Goal: Task Accomplishment & Management: Complete application form

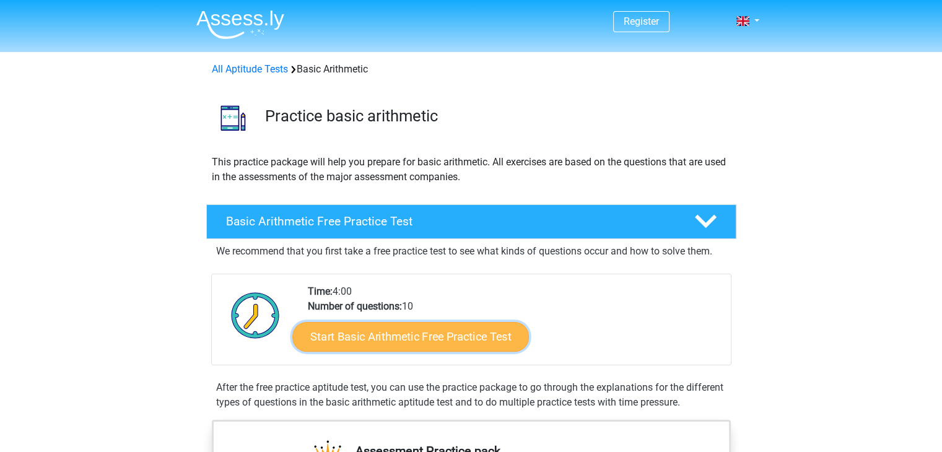
click at [421, 338] on link "Start Basic Arithmetic Free Practice Test" at bounding box center [410, 337] width 237 height 30
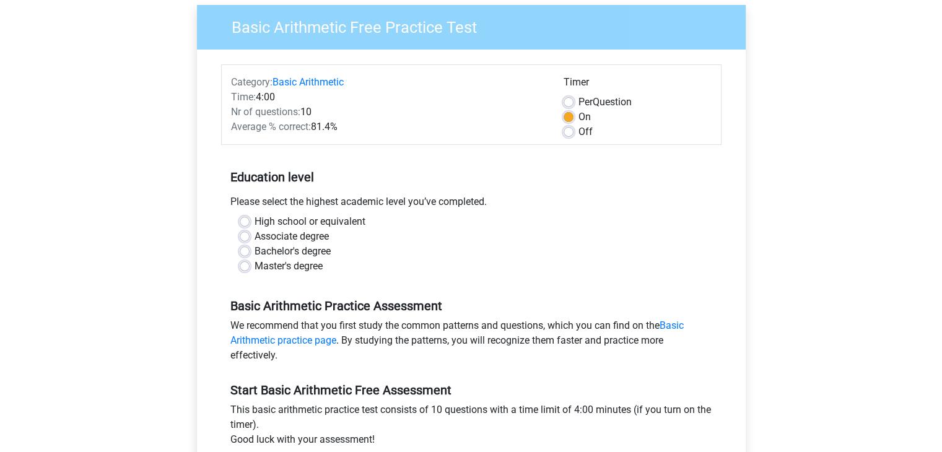
scroll to position [97, 0]
click at [315, 250] on label "Bachelor's degree" at bounding box center [293, 251] width 76 height 15
click at [250, 250] on input "Bachelor's degree" at bounding box center [245, 250] width 10 height 12
radio input "true"
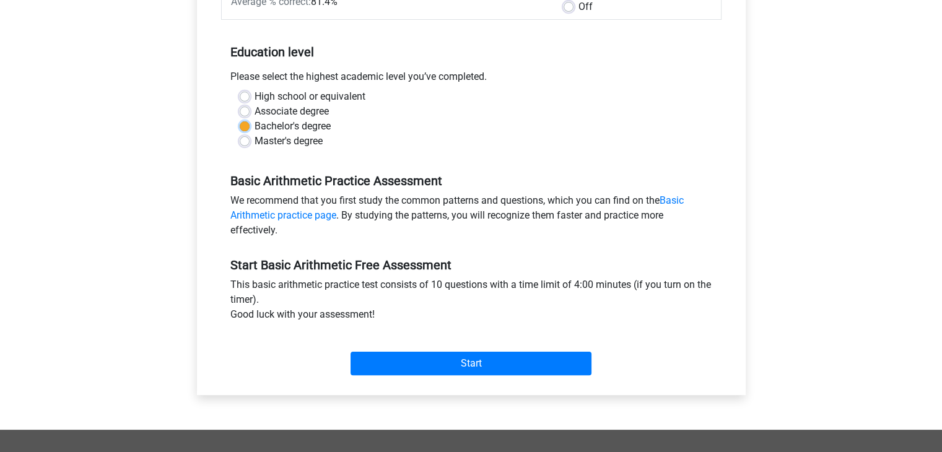
scroll to position [222, 0]
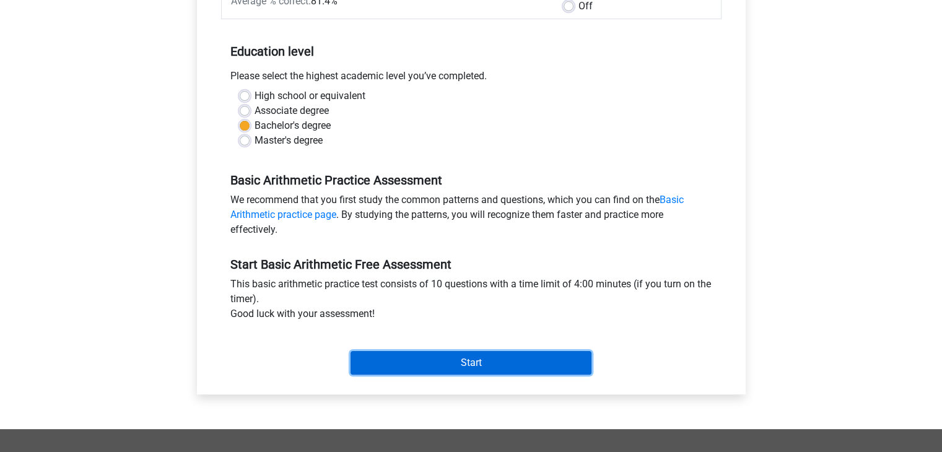
click at [503, 360] on input "Start" at bounding box center [471, 363] width 241 height 24
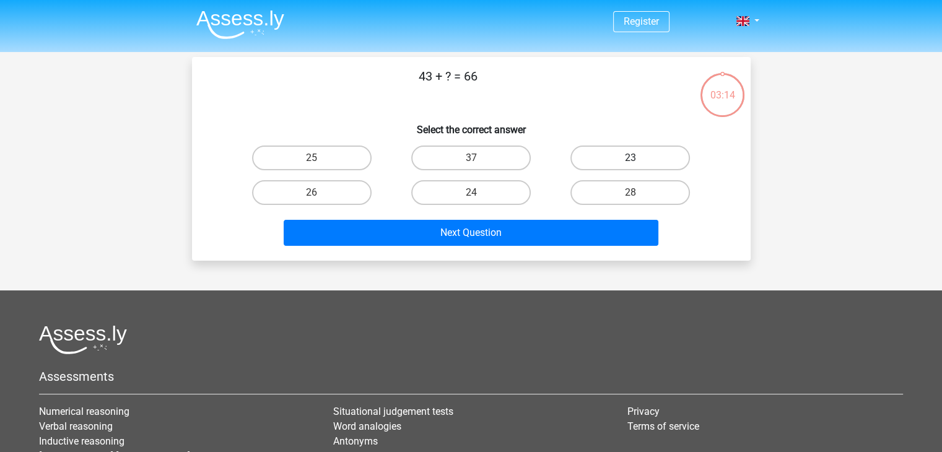
click at [607, 162] on label "23" at bounding box center [631, 158] width 120 height 25
click at [631, 162] on input "23" at bounding box center [635, 162] width 8 height 8
radio input "true"
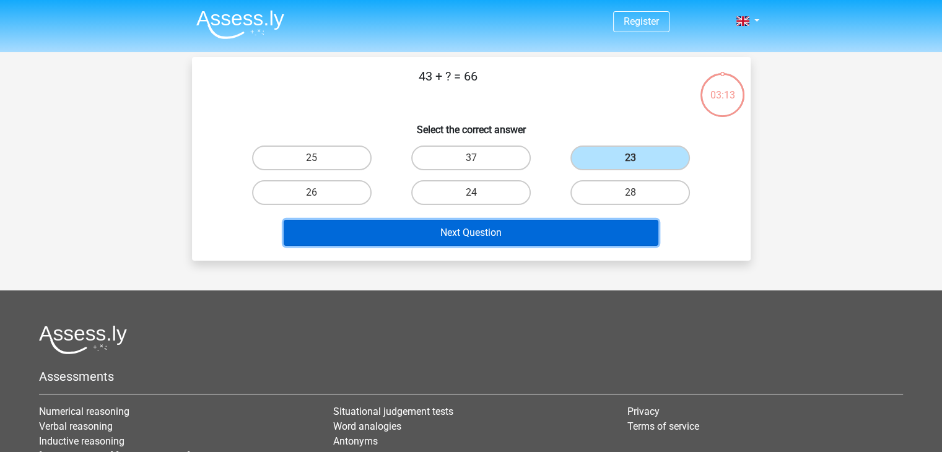
click at [547, 232] on button "Next Question" at bounding box center [471, 233] width 375 height 26
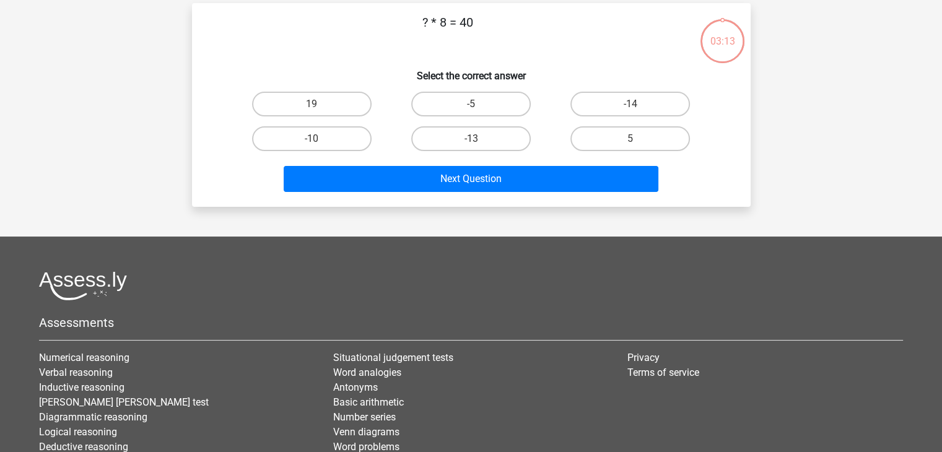
scroll to position [57, 0]
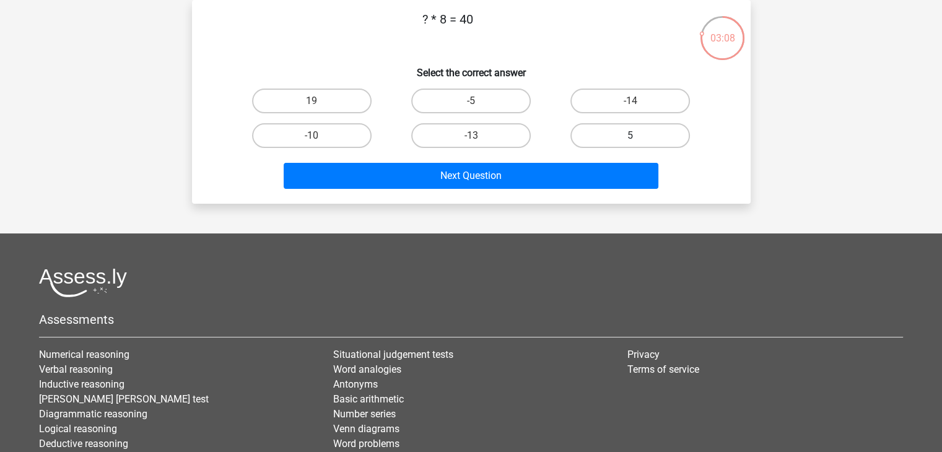
click at [624, 129] on label "5" at bounding box center [631, 135] width 120 height 25
click at [631, 136] on input "5" at bounding box center [635, 140] width 8 height 8
radio input "true"
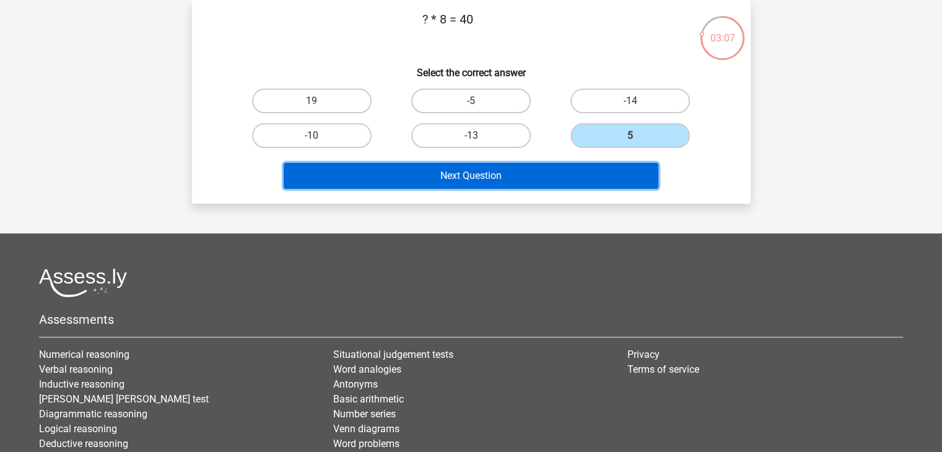
click at [534, 167] on button "Next Question" at bounding box center [471, 176] width 375 height 26
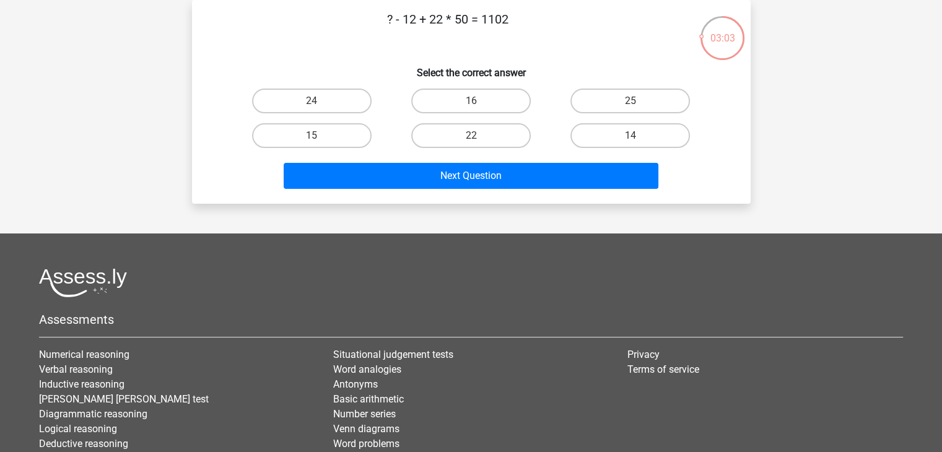
scroll to position [0, 0]
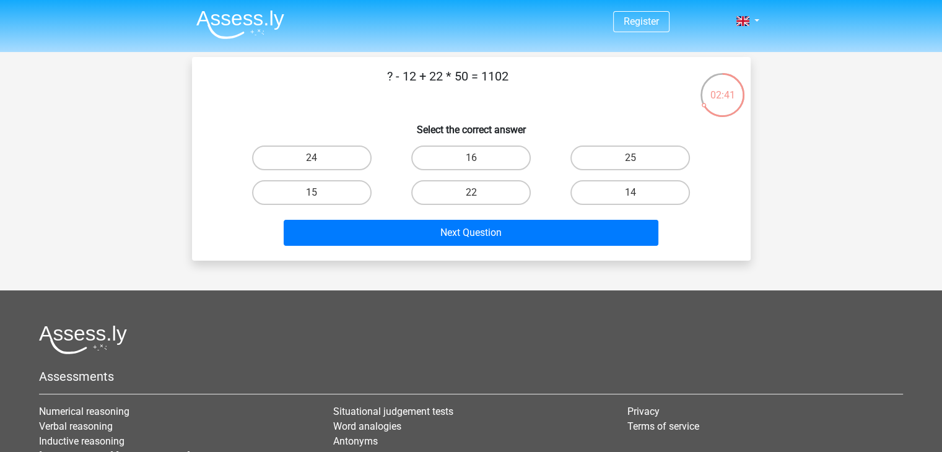
click at [632, 197] on input "14" at bounding box center [635, 197] width 8 height 8
radio input "true"
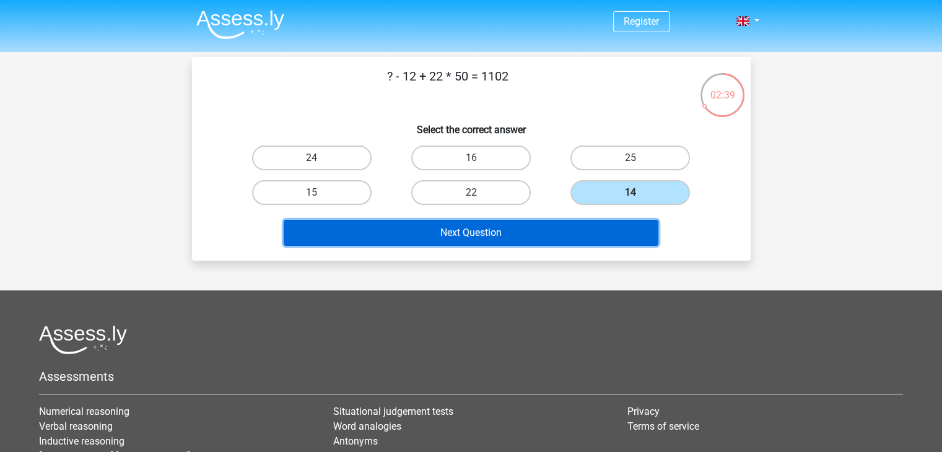
click at [564, 223] on button "Next Question" at bounding box center [471, 233] width 375 height 26
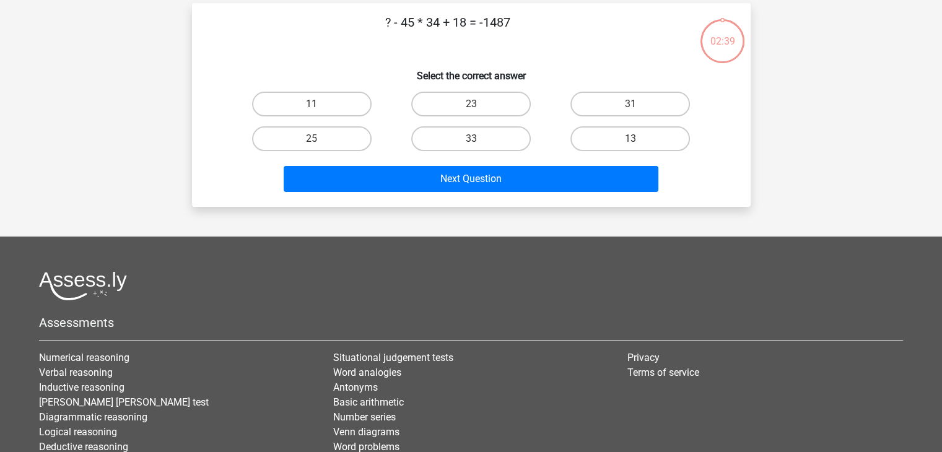
scroll to position [57, 0]
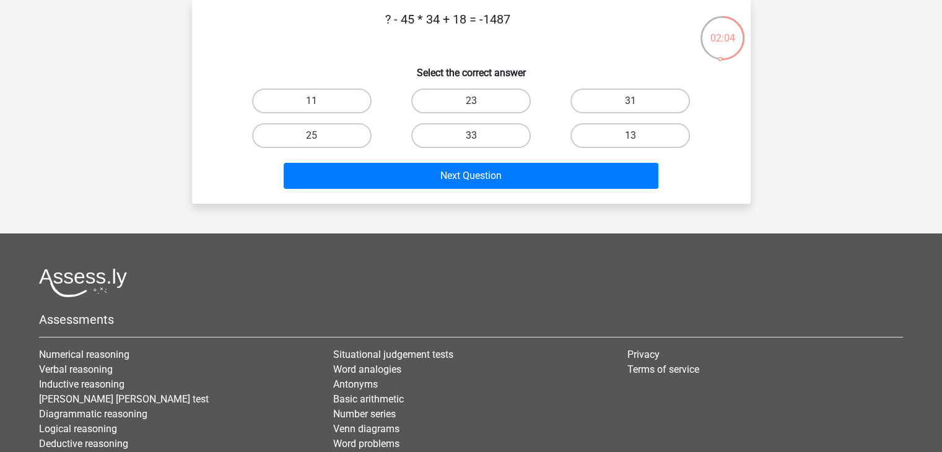
drag, startPoint x: 527, startPoint y: 15, endPoint x: 372, endPoint y: 15, distance: 154.9
click at [372, 15] on p "? - 45 * 34 + 18 = -1487" at bounding box center [448, 28] width 473 height 37
copy p "? - 45 * 34 + 18 = -1487"
click at [342, 128] on label "25" at bounding box center [312, 135] width 120 height 25
click at [320, 136] on input "25" at bounding box center [316, 140] width 8 height 8
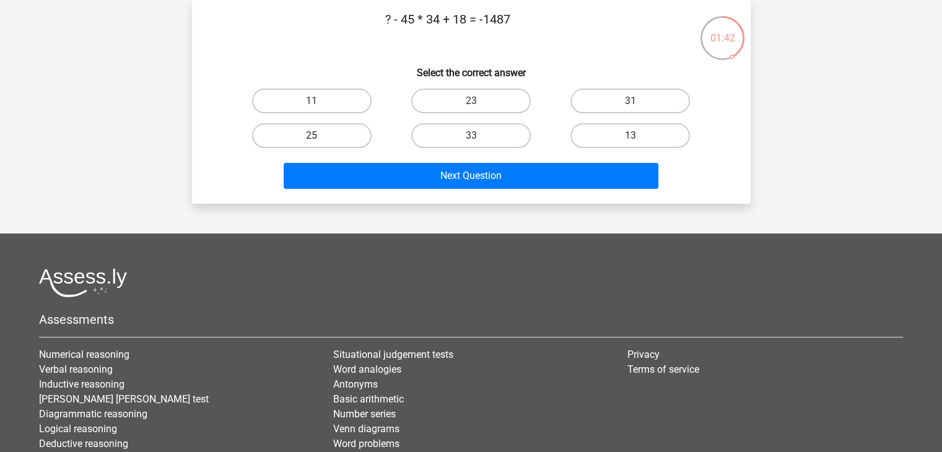
radio input "true"
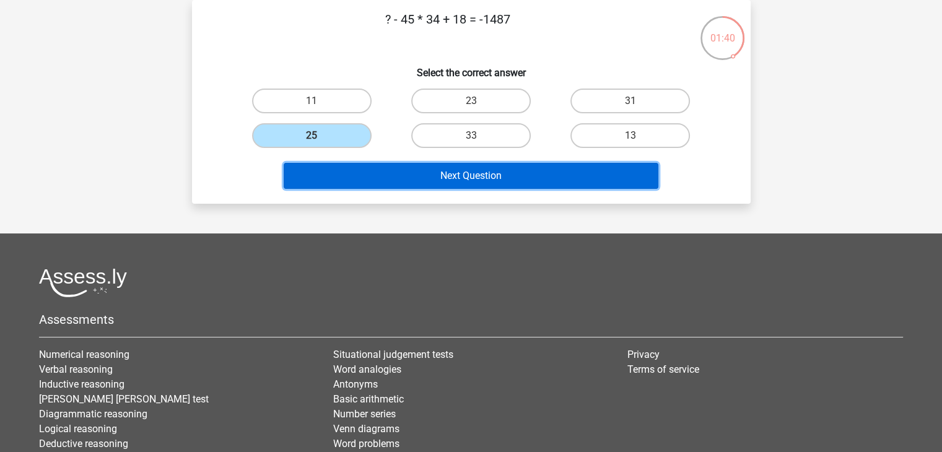
click at [462, 176] on button "Next Question" at bounding box center [471, 176] width 375 height 26
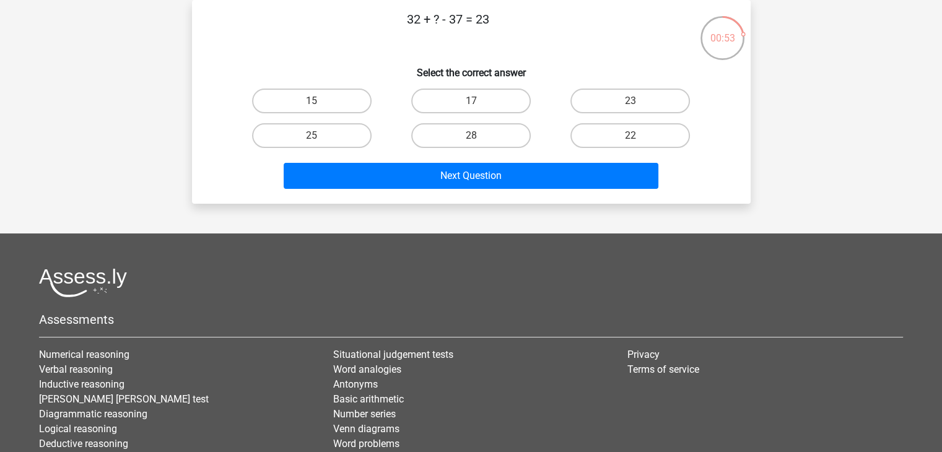
click at [478, 137] on input "28" at bounding box center [475, 140] width 8 height 8
radio input "true"
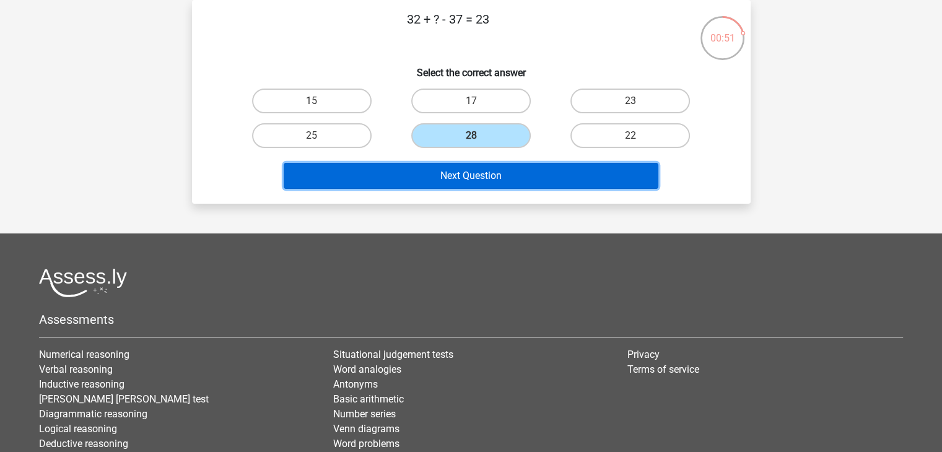
click at [482, 172] on button "Next Question" at bounding box center [471, 176] width 375 height 26
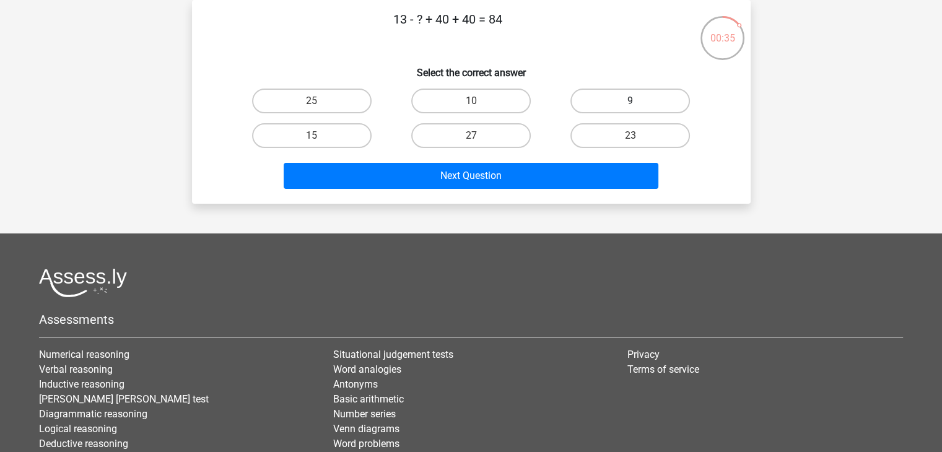
click at [617, 101] on label "9" at bounding box center [631, 101] width 120 height 25
click at [631, 101] on input "9" at bounding box center [635, 105] width 8 height 8
radio input "true"
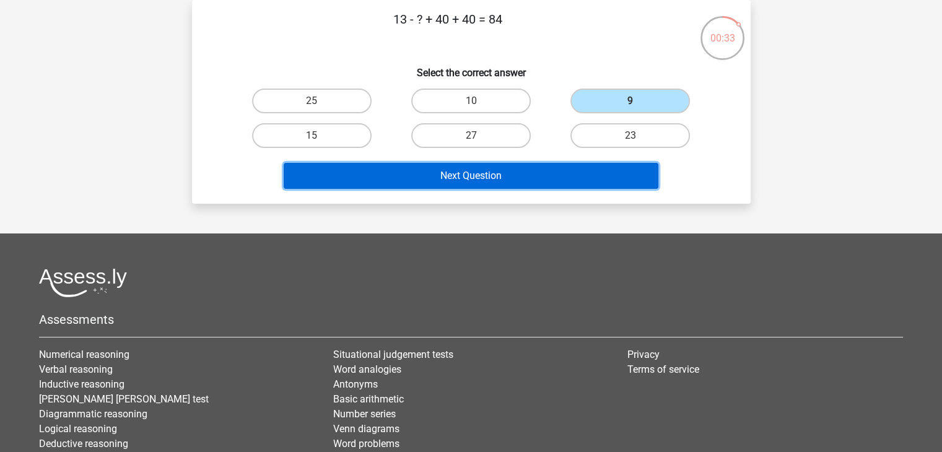
click at [569, 172] on button "Next Question" at bounding box center [471, 176] width 375 height 26
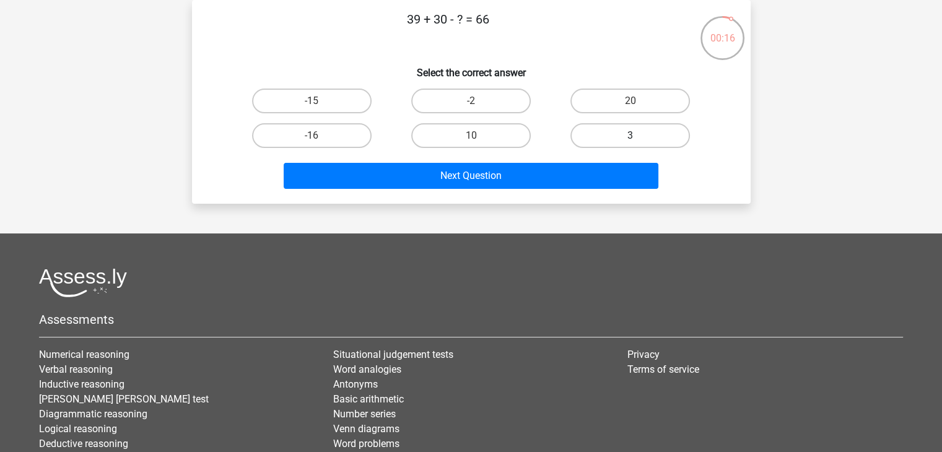
click at [615, 135] on label "3" at bounding box center [631, 135] width 120 height 25
click at [631, 136] on input "3" at bounding box center [635, 140] width 8 height 8
radio input "true"
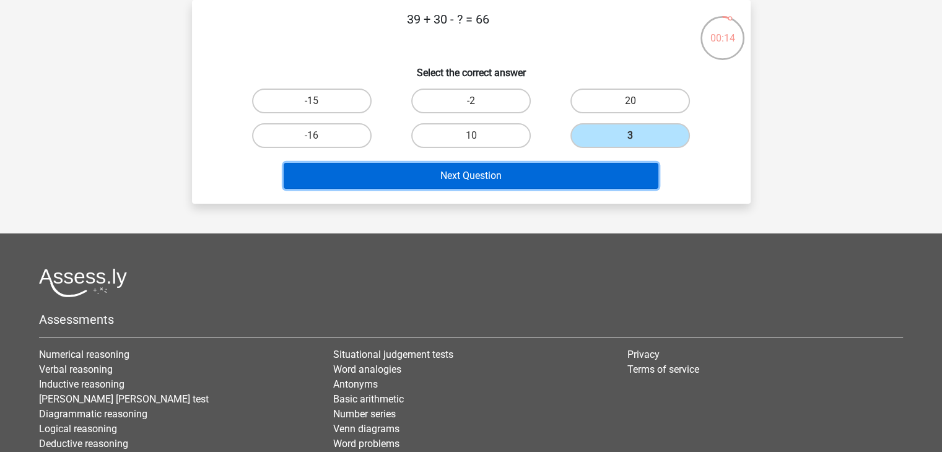
click at [573, 167] on button "Next Question" at bounding box center [471, 176] width 375 height 26
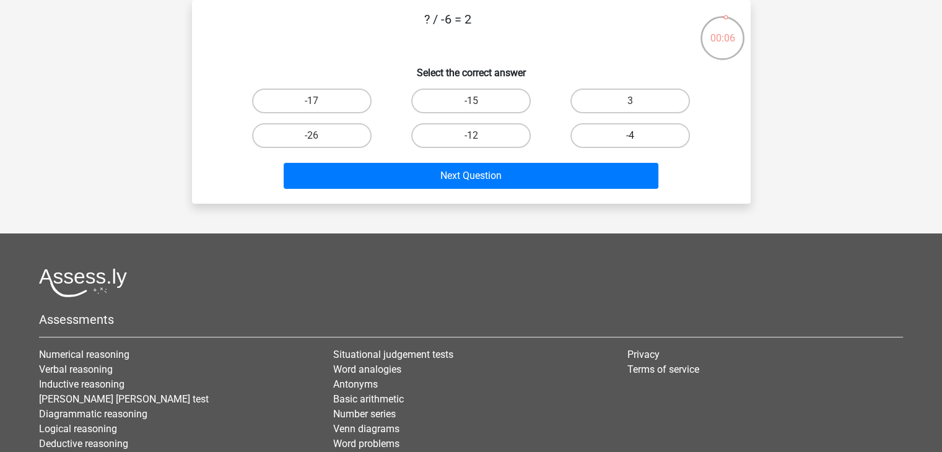
click at [617, 126] on label "-4" at bounding box center [631, 135] width 120 height 25
click at [631, 136] on input "-4" at bounding box center [635, 140] width 8 height 8
radio input "true"
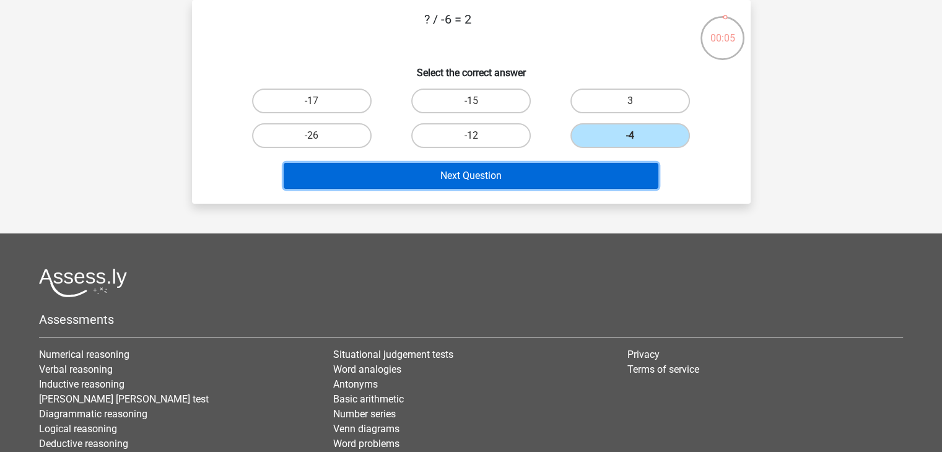
click at [602, 177] on button "Next Question" at bounding box center [471, 176] width 375 height 26
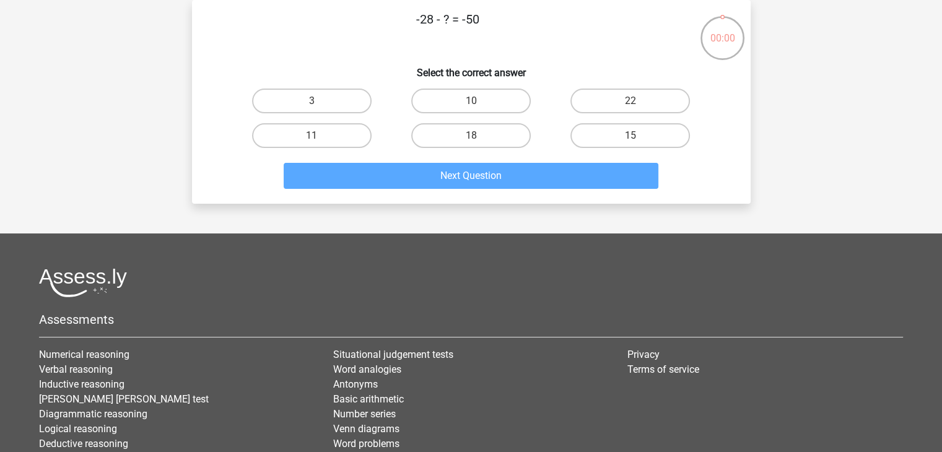
click at [478, 105] on input "10" at bounding box center [475, 105] width 8 height 8
radio input "true"
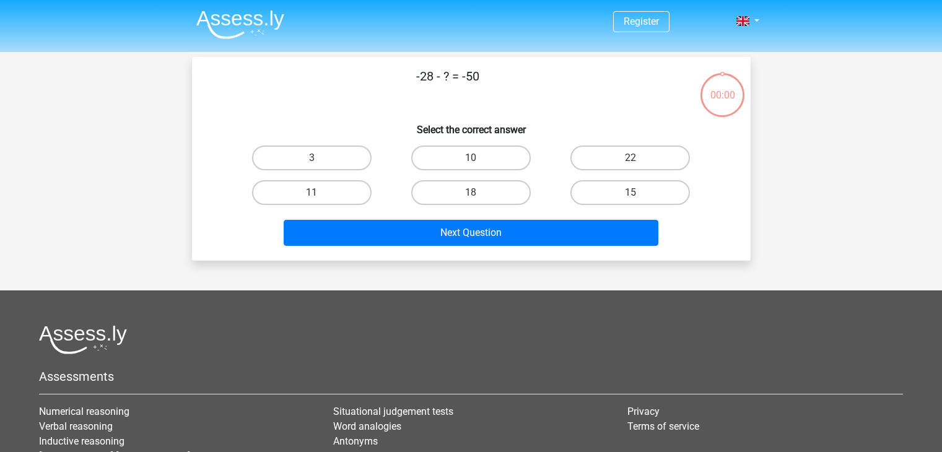
scroll to position [57, 0]
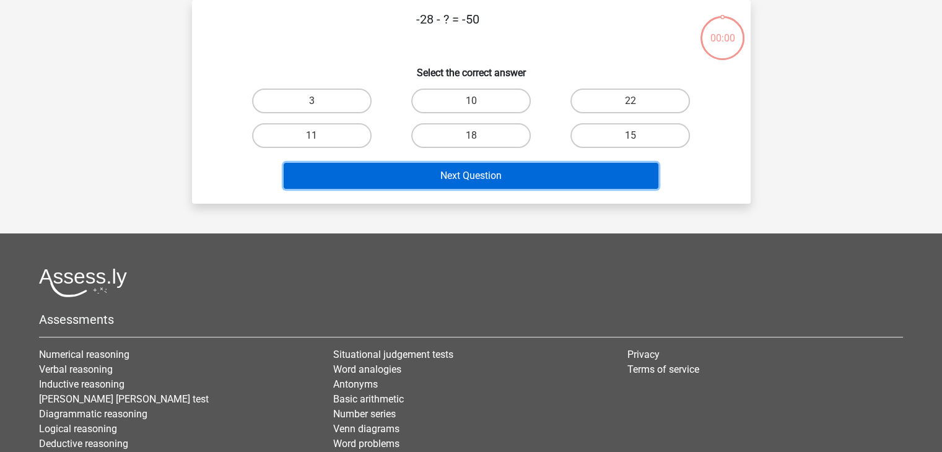
click at [489, 164] on button "Next Question" at bounding box center [471, 176] width 375 height 26
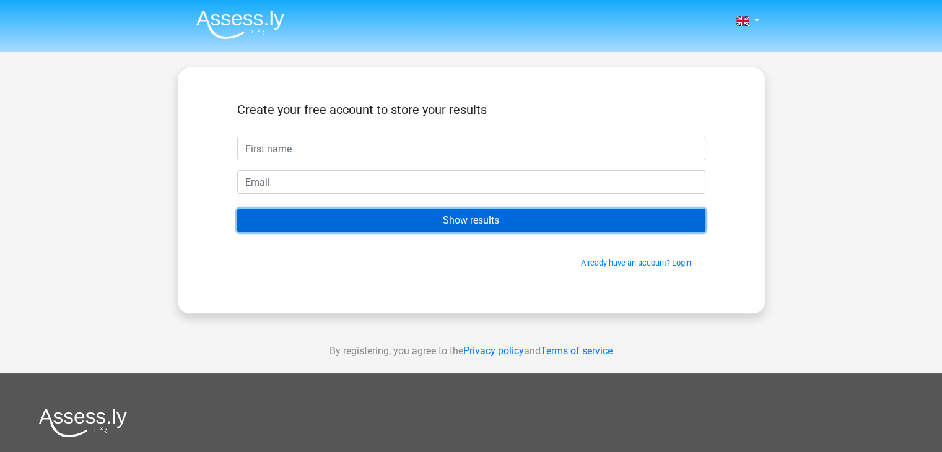
click at [468, 219] on input "Show results" at bounding box center [471, 221] width 468 height 24
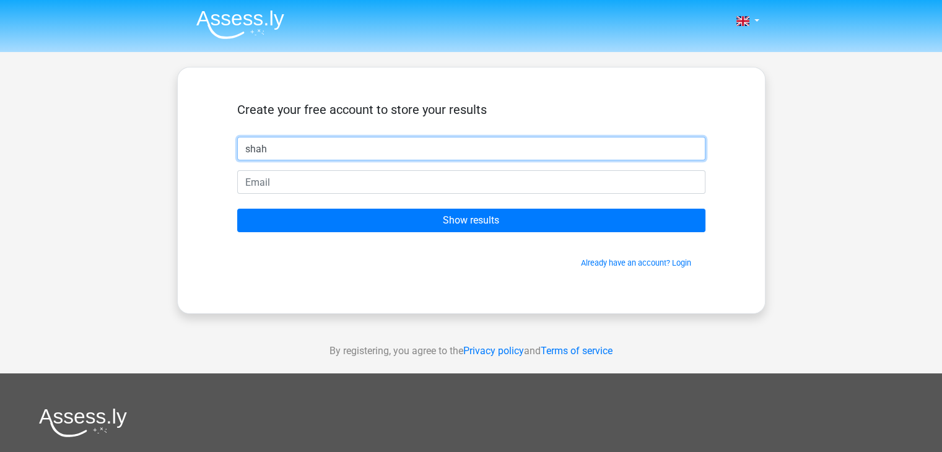
type input "shah"
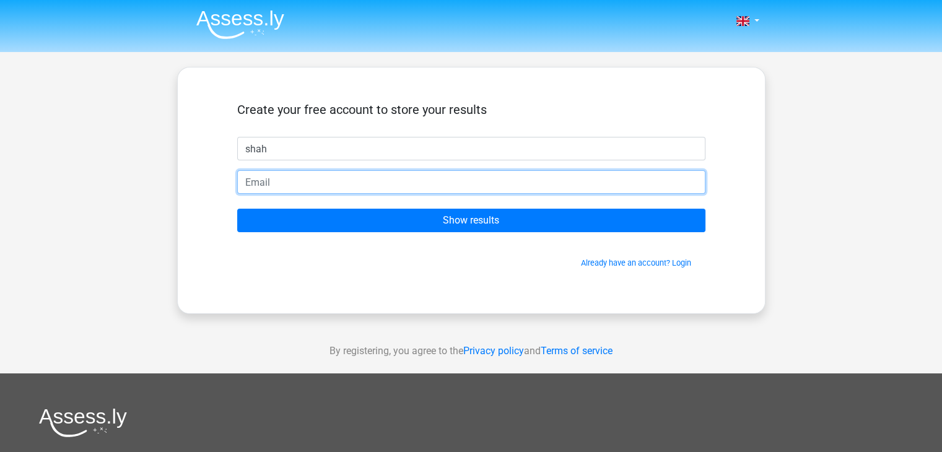
click at [330, 182] on input "email" at bounding box center [471, 182] width 468 height 24
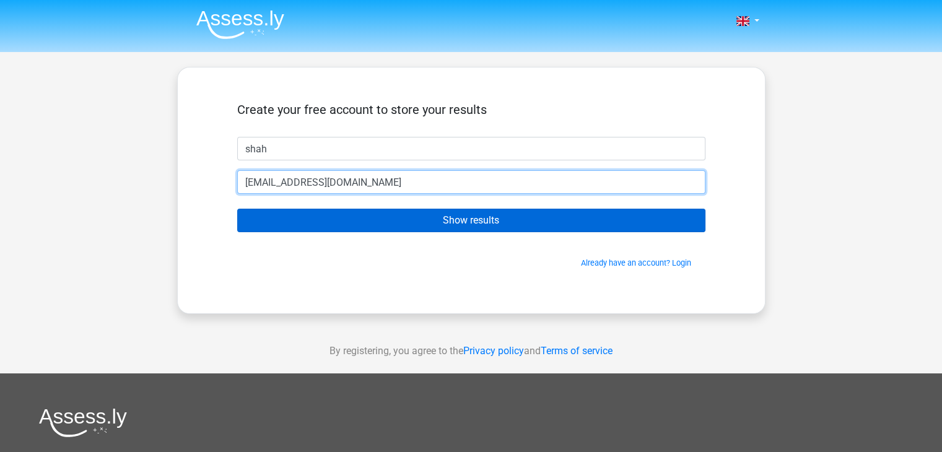
type input "[EMAIL_ADDRESS][DOMAIN_NAME]"
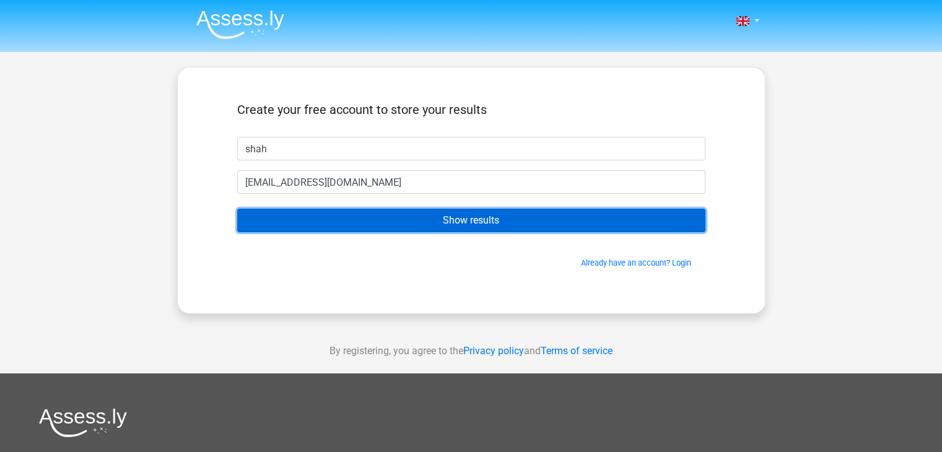
click at [338, 227] on input "Show results" at bounding box center [471, 221] width 468 height 24
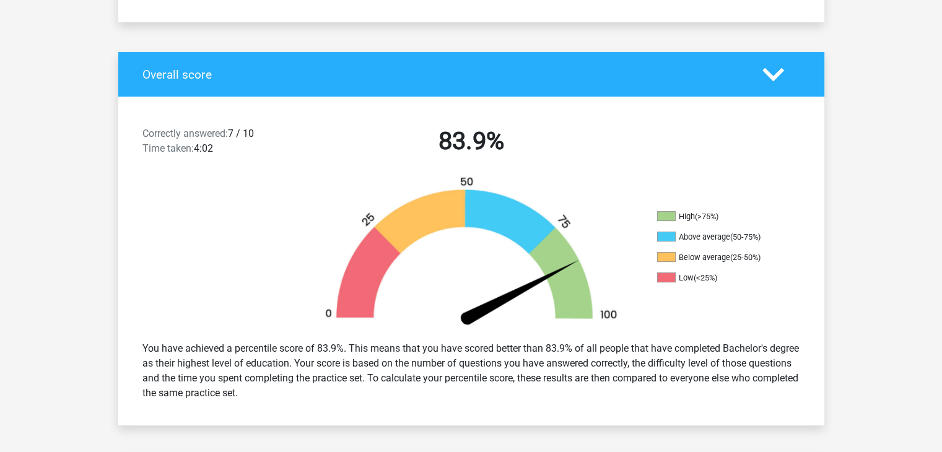
scroll to position [219, 0]
